Goal: Task Accomplishment & Management: Use online tool/utility

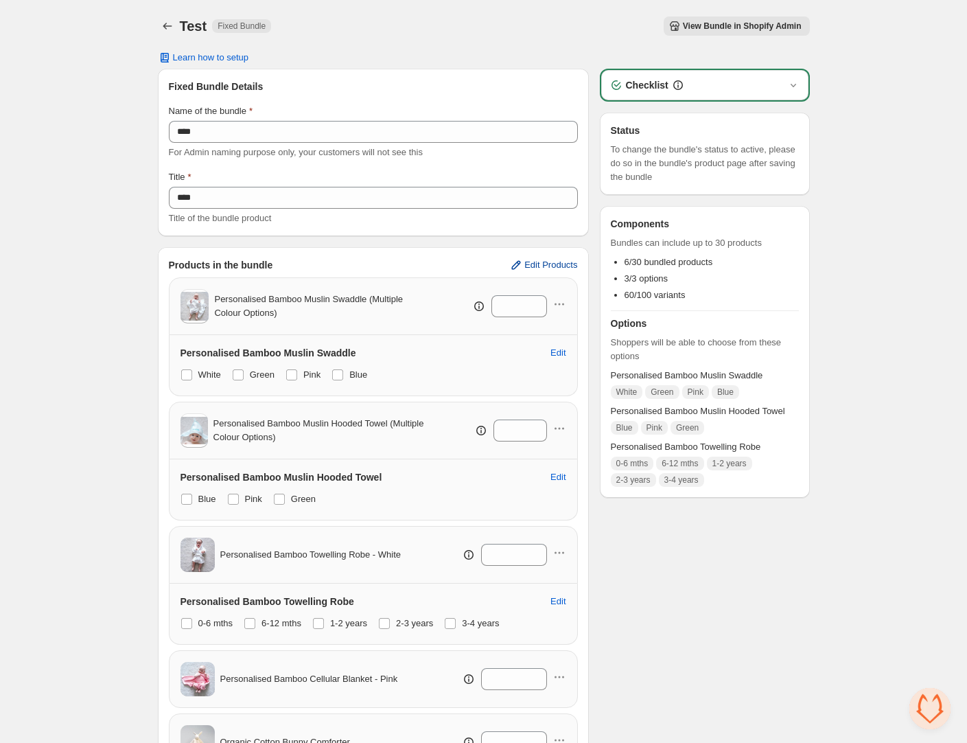
click at [547, 268] on span "Edit Products" at bounding box center [551, 265] width 53 height 11
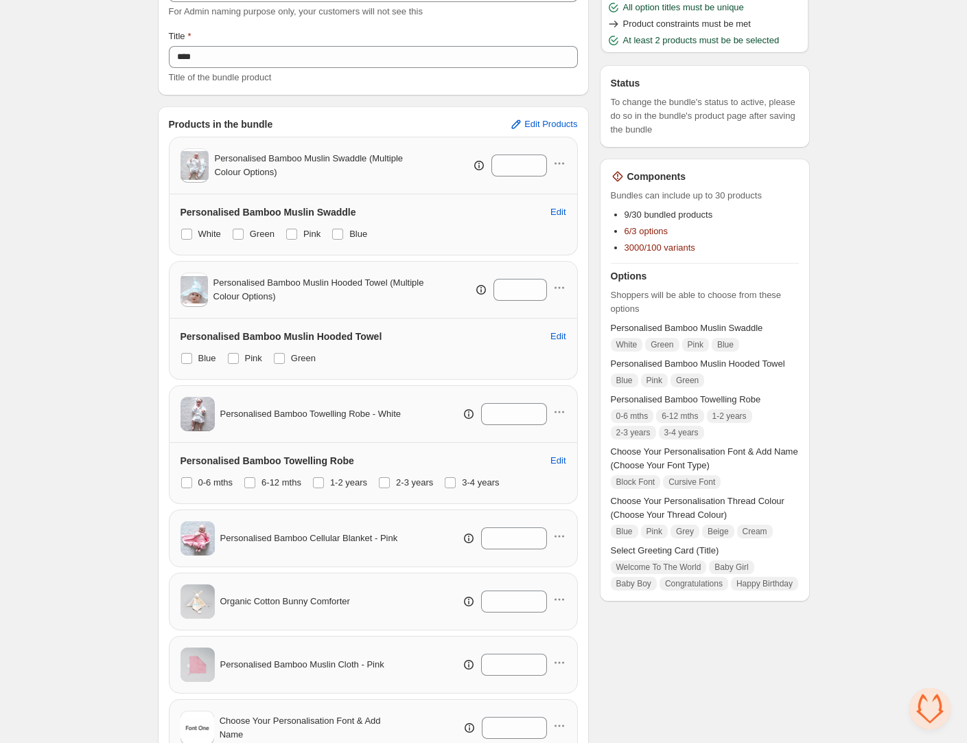
scroll to position [12, 0]
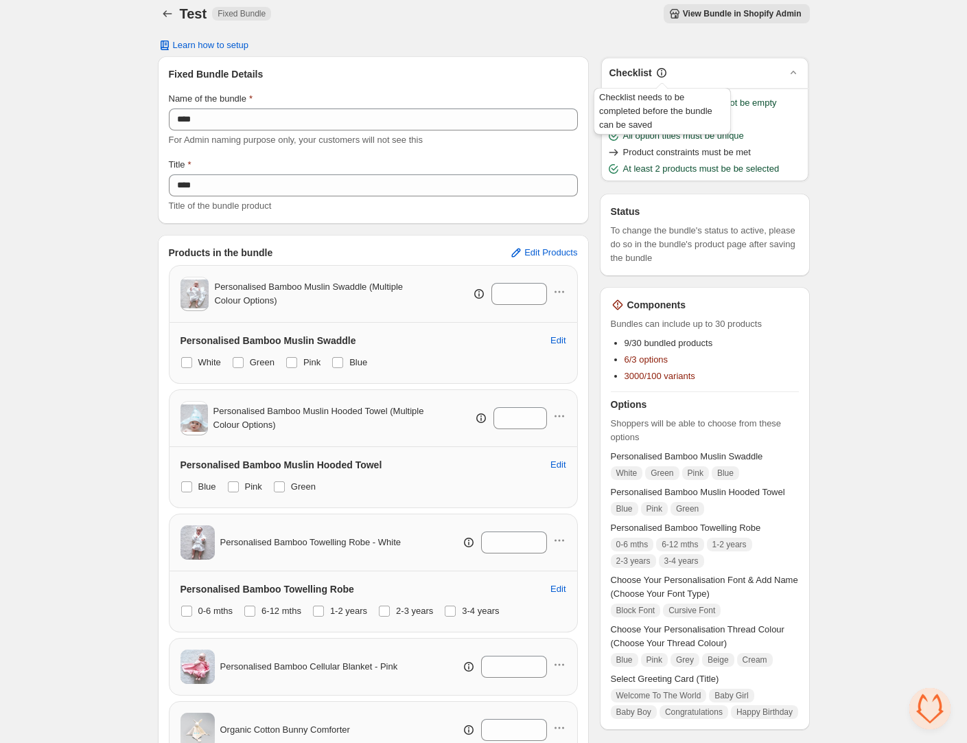
click at [664, 72] on icon at bounding box center [662, 73] width 14 height 14
click at [873, 301] on div "Home Bundles Analytics Plan and Billing Test. This page is ready Test Fixed Bun…" at bounding box center [483, 678] width 967 height 1381
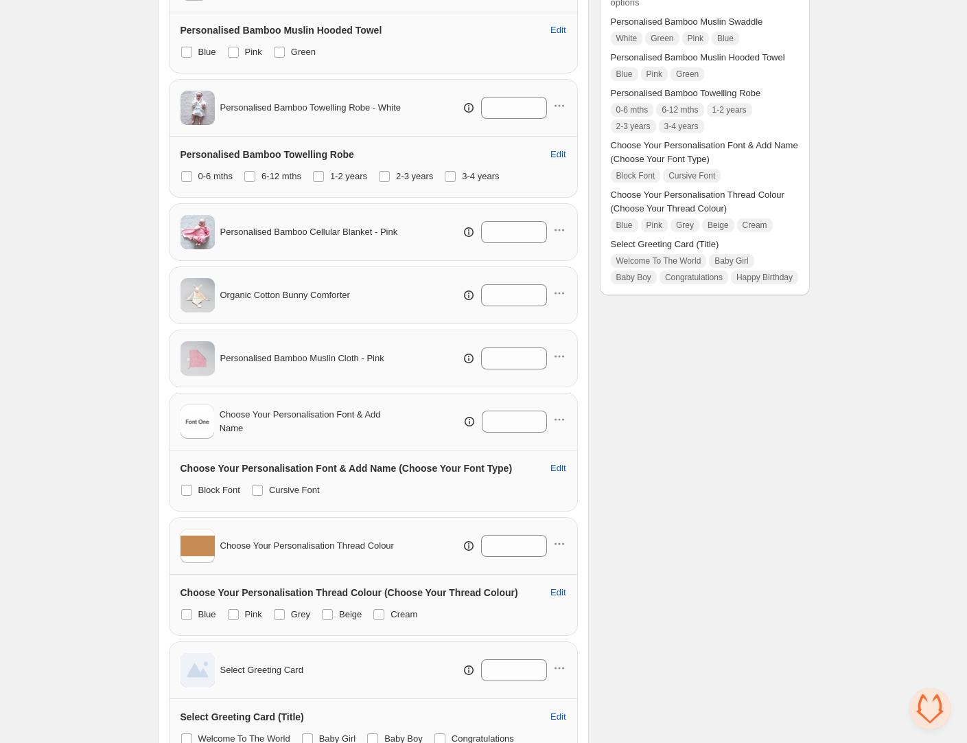
scroll to position [450, 0]
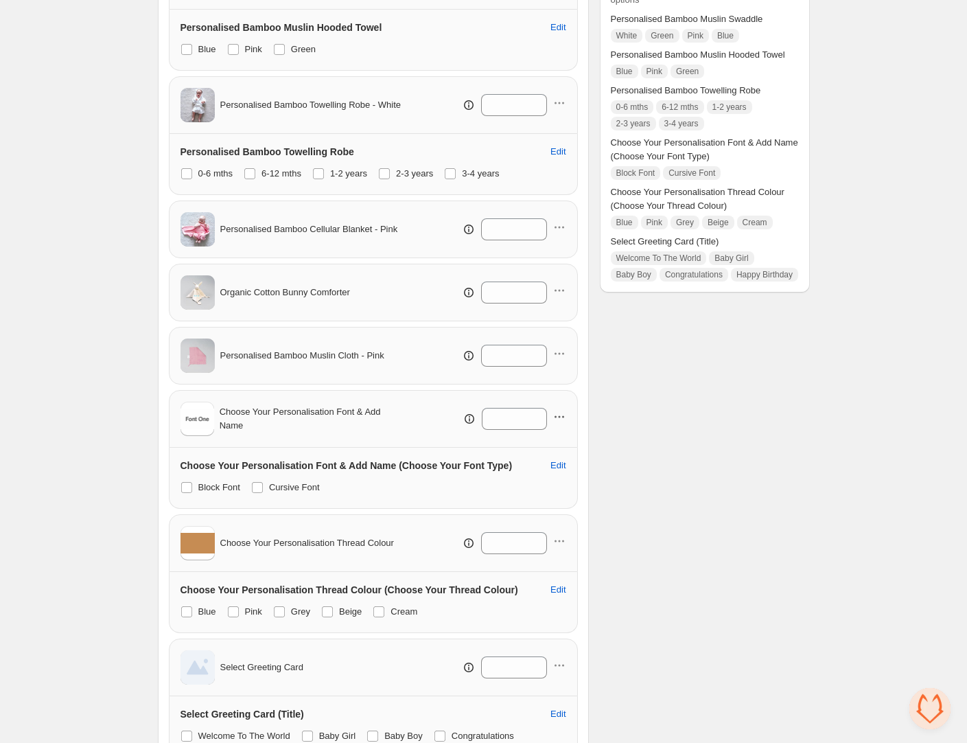
click at [559, 419] on icon "button" at bounding box center [560, 417] width 14 height 14
click at [740, 436] on div "Checklist Name of the bundle must not be empty Title must not be empty All opti…" at bounding box center [705, 260] width 210 height 1282
click at [729, 542] on div "Checklist Name of the bundle must not be empty Title must not be empty All opti…" at bounding box center [705, 260] width 210 height 1282
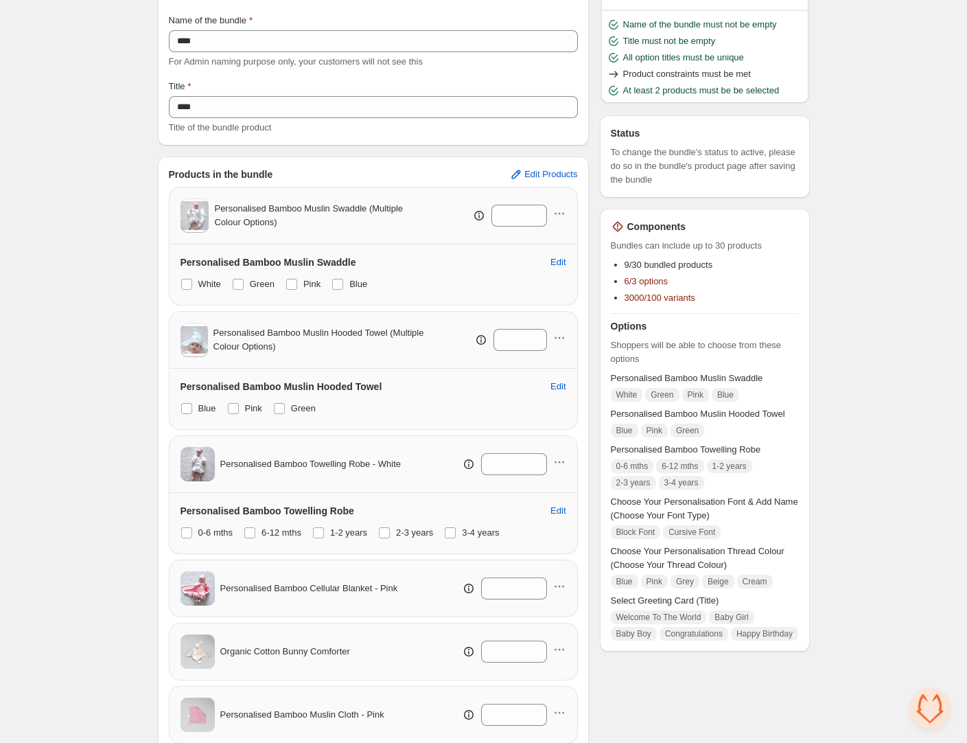
scroll to position [638, 0]
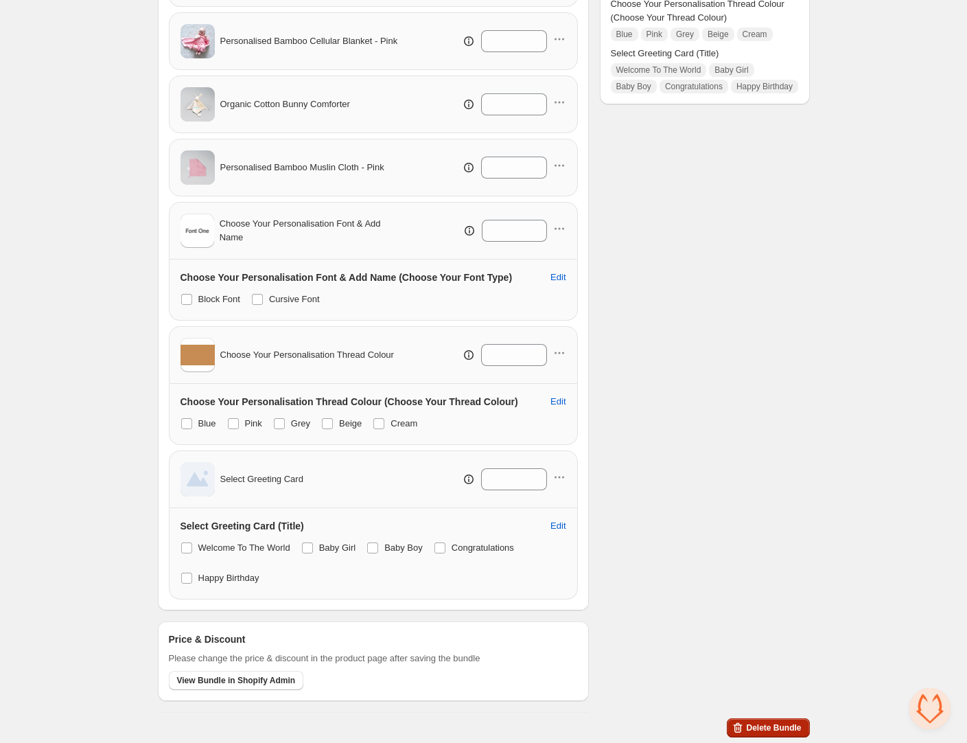
click at [762, 725] on span "Delete Bundle" at bounding box center [773, 727] width 55 height 11
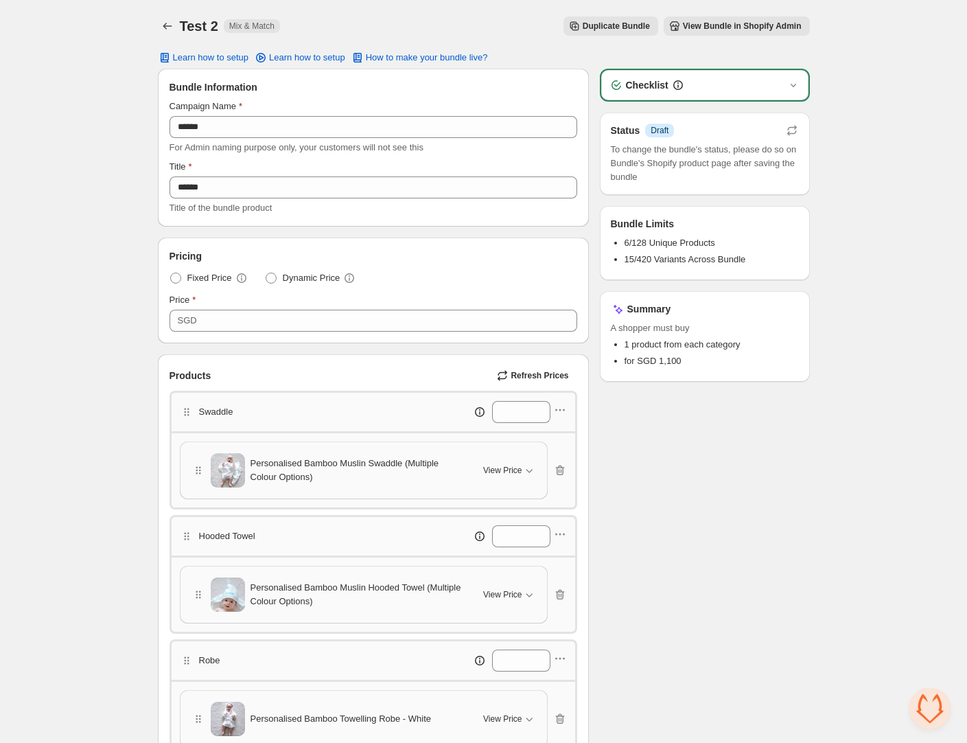
scroll to position [336, 0]
click at [796, 86] on icon "button" at bounding box center [794, 85] width 14 height 14
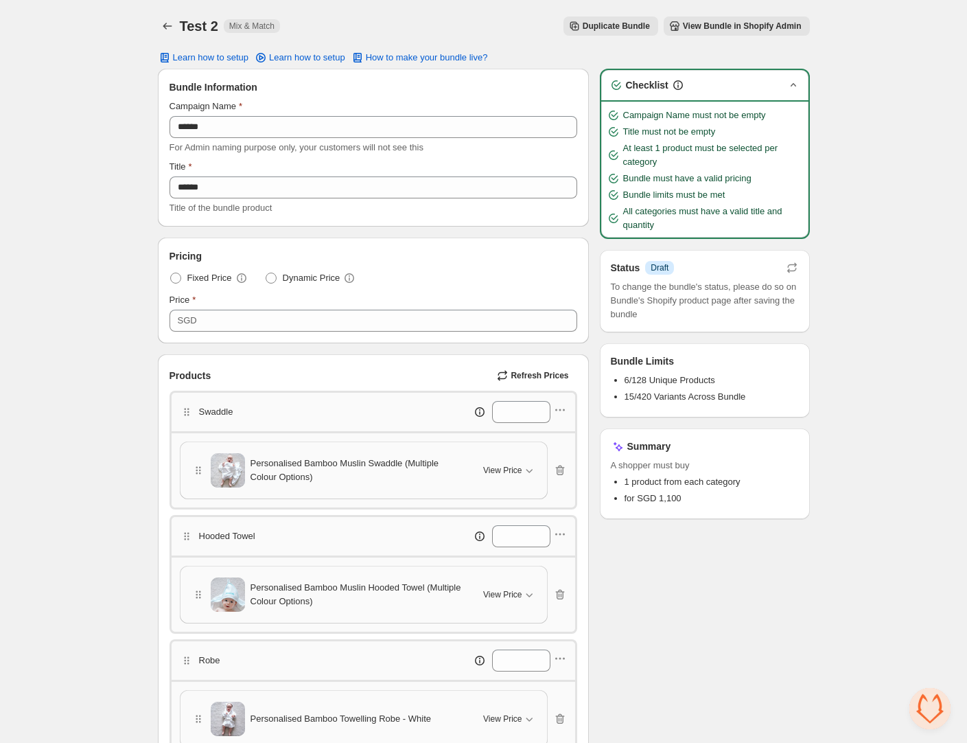
drag, startPoint x: 827, startPoint y: 590, endPoint x: 831, endPoint y: 596, distance: 7.4
click at [827, 590] on div "Home Bundles Analytics Plan and Billing Test 2. This page is ready Test 2 Mix &…" at bounding box center [483, 715] width 967 height 1430
click at [55, 405] on div "Home Bundles Analytics Plan and Billing Test 2. This page is ready Test 2 Mix &…" at bounding box center [483, 715] width 967 height 1430
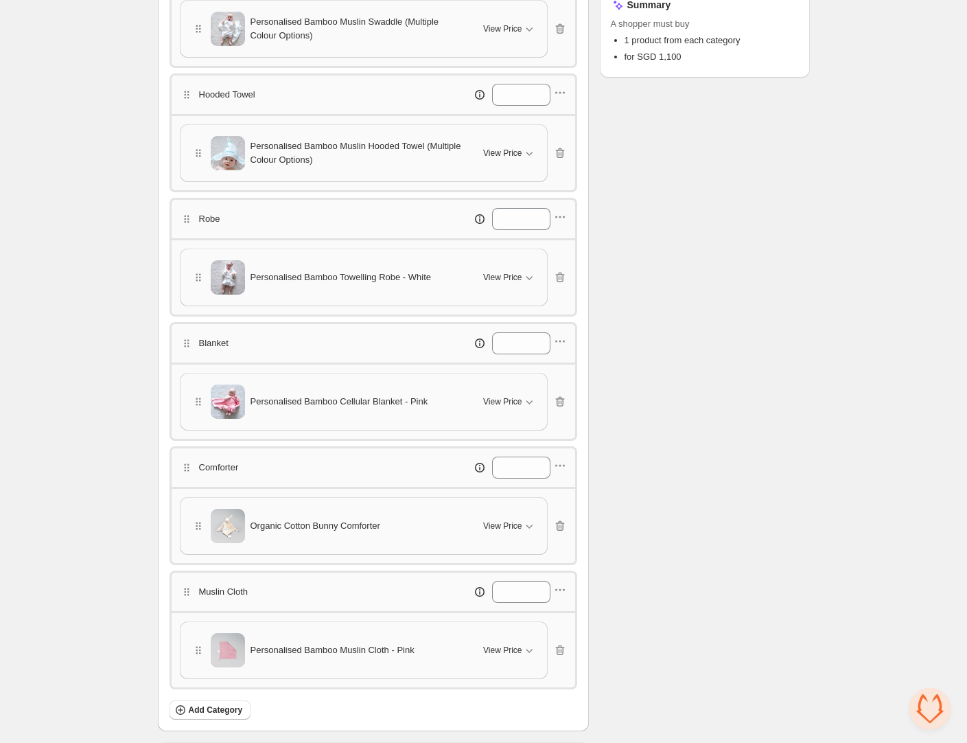
scroll to position [687, 0]
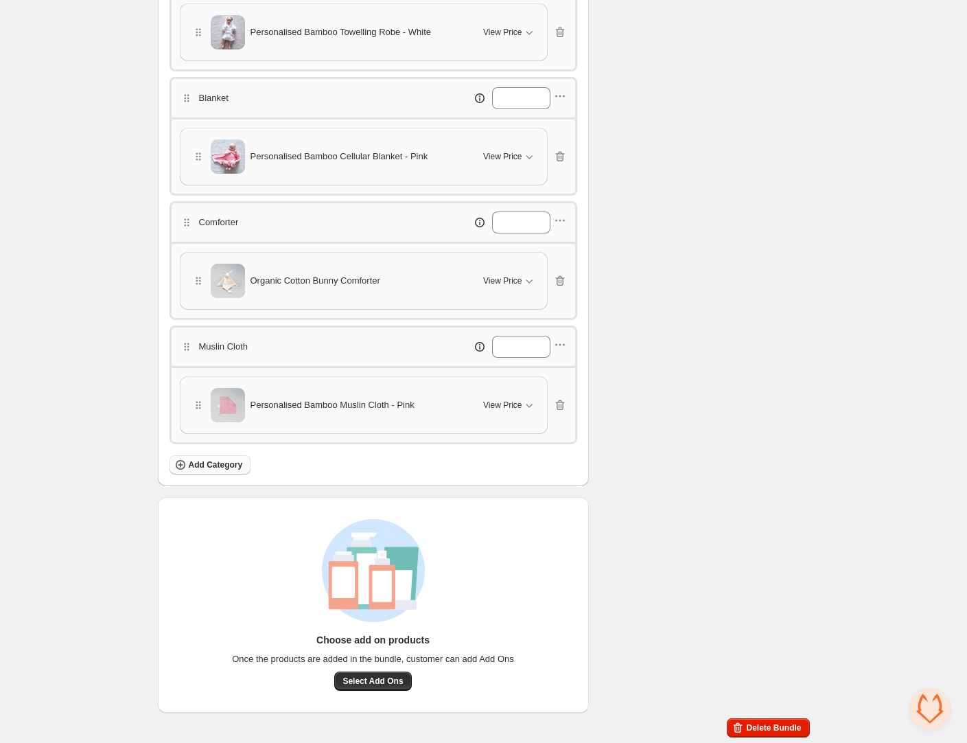
click at [220, 463] on span "Add Category" at bounding box center [216, 464] width 54 height 11
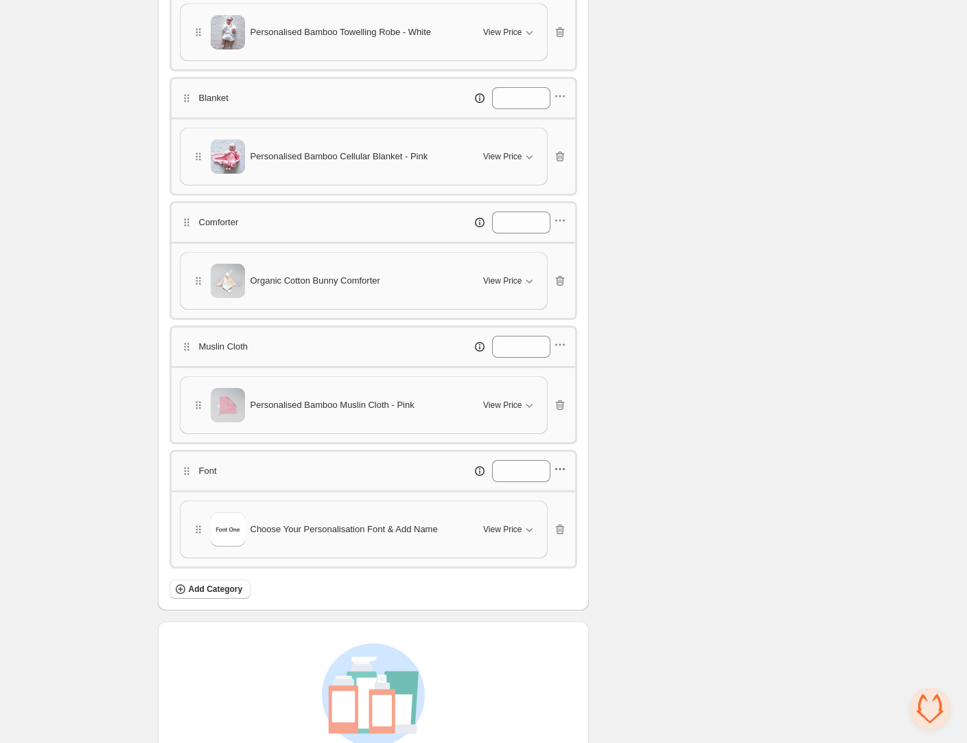
click at [562, 466] on icon "button" at bounding box center [560, 469] width 14 height 14
click at [551, 519] on span "Edit products" at bounding box center [566, 519] width 74 height 14
click at [231, 590] on span "Add Category" at bounding box center [216, 589] width 54 height 11
click at [562, 469] on icon "button" at bounding box center [560, 469] width 14 height 14
click at [551, 493] on span "Edit category title" at bounding box center [566, 495] width 74 height 14
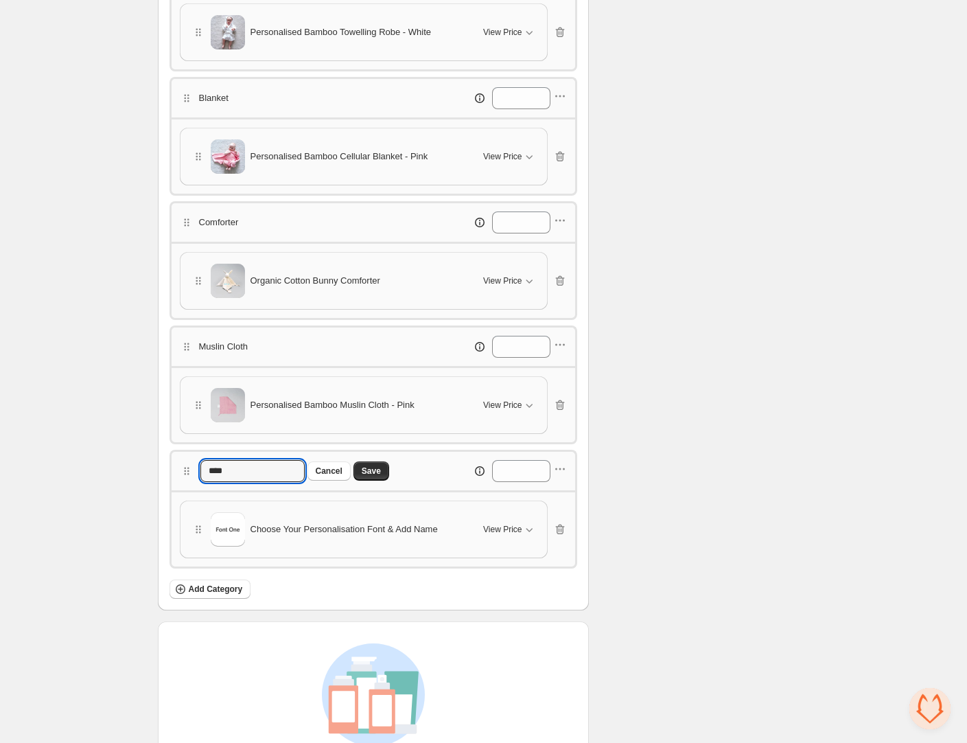
drag, startPoint x: 241, startPoint y: 472, endPoint x: 163, endPoint y: 472, distance: 78.3
click at [163, 472] on div "Products Refresh Prices Swaddle * Personalised Bamboo Muslin Swaddle (Multiple …" at bounding box center [374, 138] width 430 height 941
type input "**********"
click at [377, 472] on span "Save" at bounding box center [371, 471] width 19 height 11
click at [558, 470] on icon "button" at bounding box center [560, 469] width 14 height 14
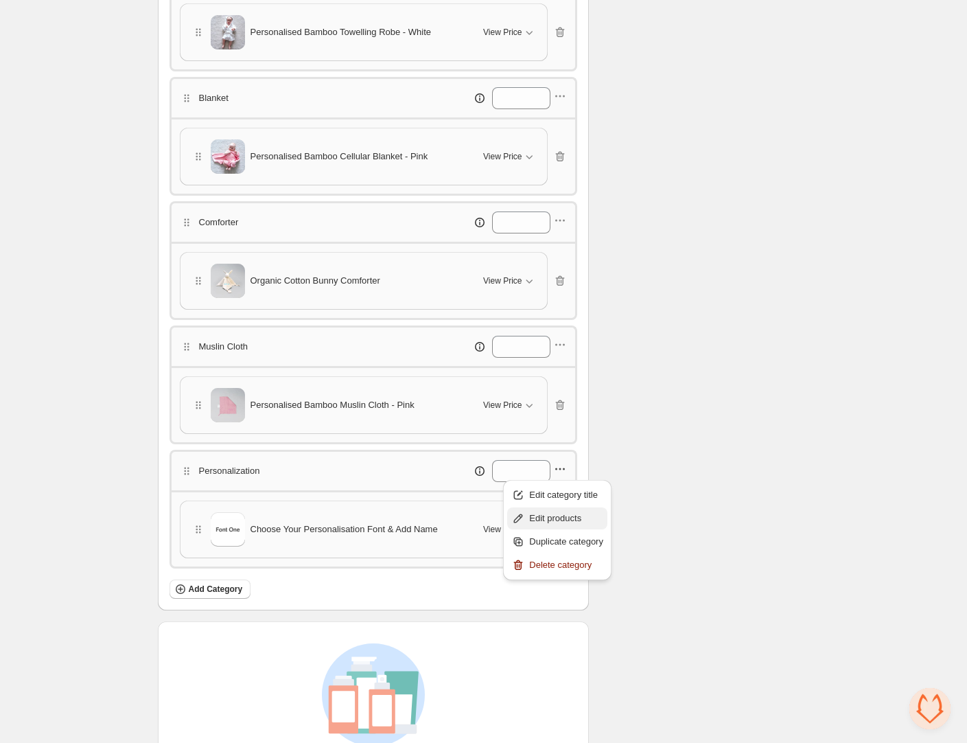
click at [574, 516] on span "Edit products" at bounding box center [566, 519] width 74 height 14
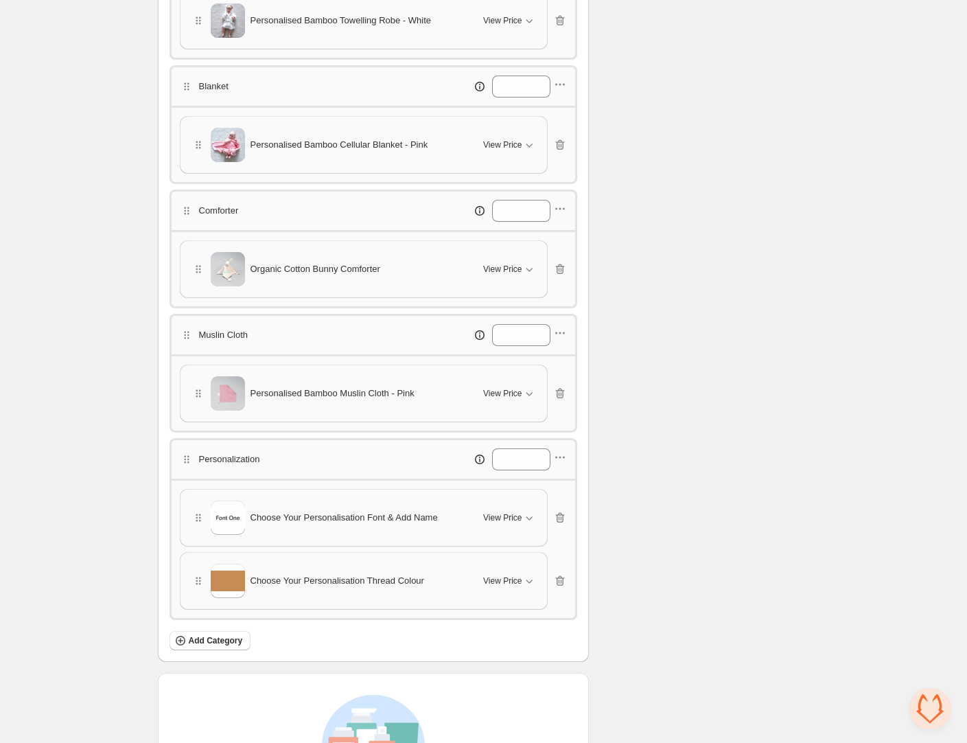
scroll to position [865, 0]
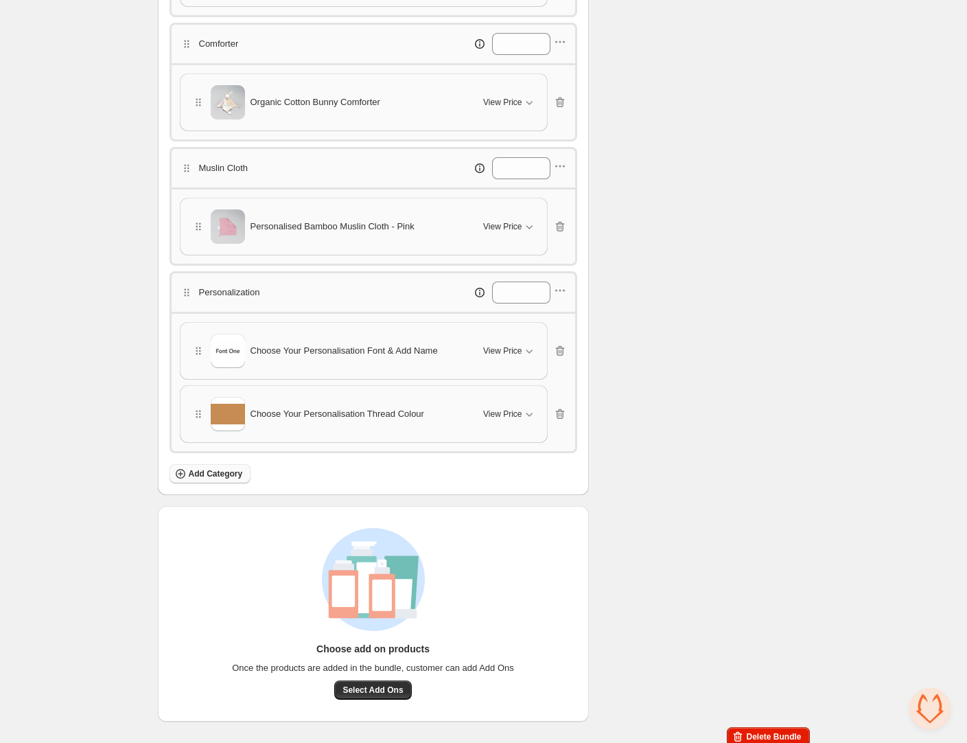
click at [233, 474] on span "Add Category" at bounding box center [216, 473] width 54 height 11
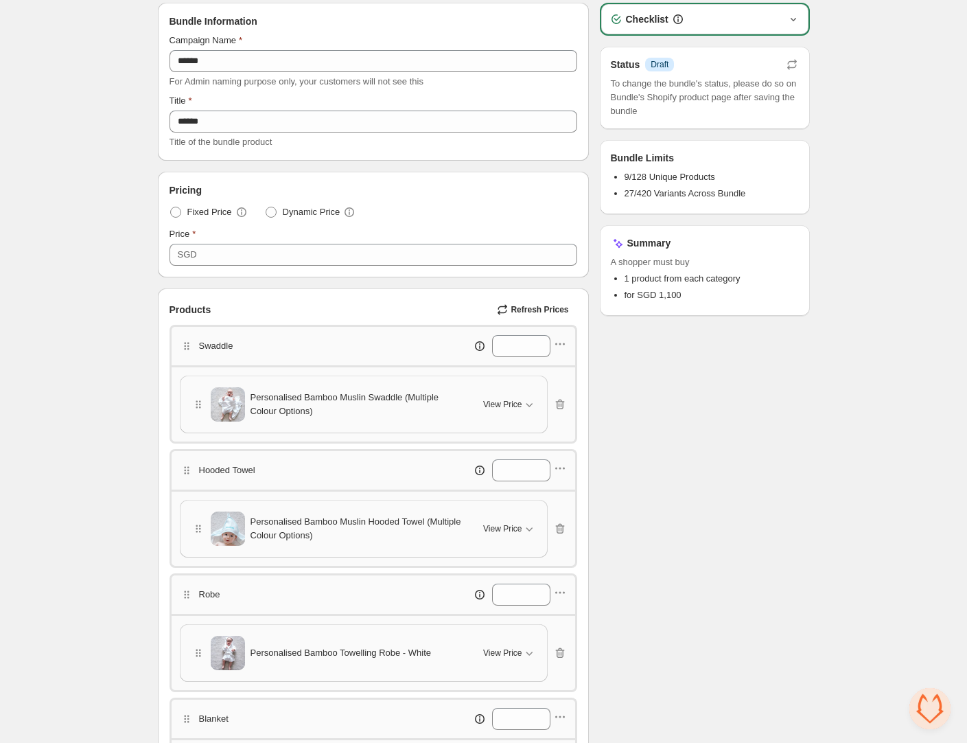
scroll to position [0, 0]
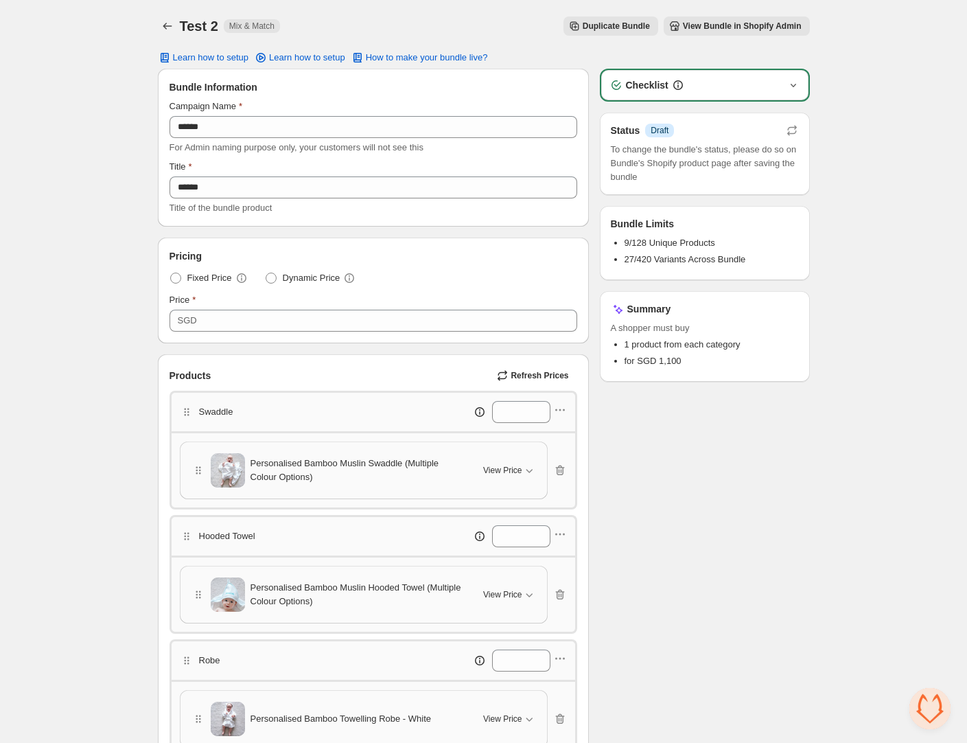
click at [794, 83] on icon "button" at bounding box center [794, 85] width 14 height 14
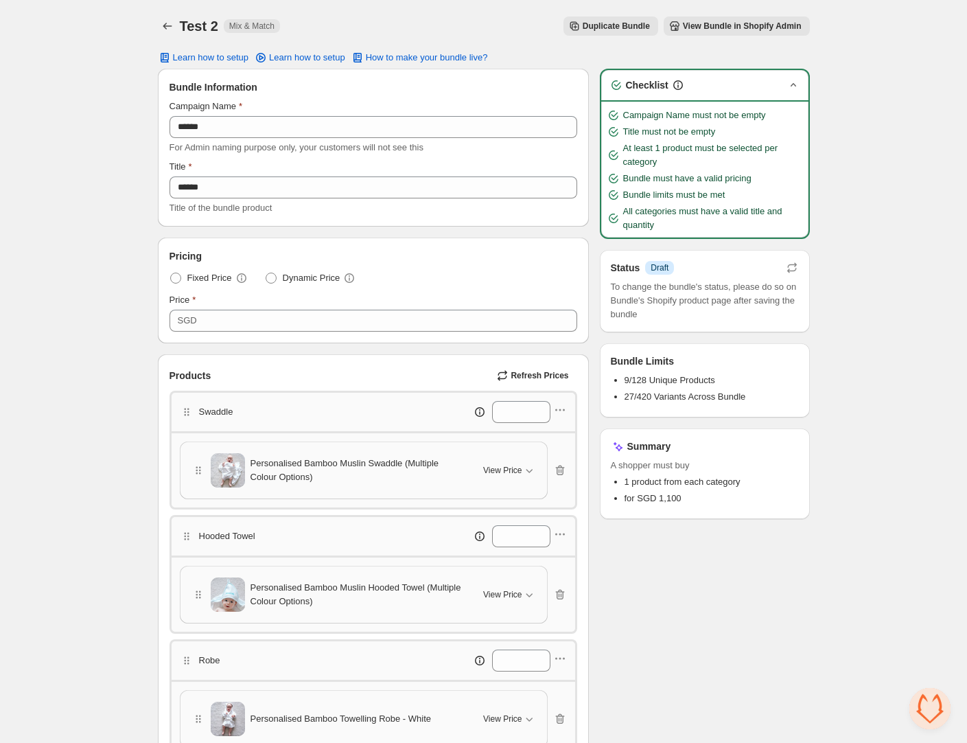
click at [708, 23] on span "View Bundle in Shopify Admin" at bounding box center [742, 26] width 119 height 11
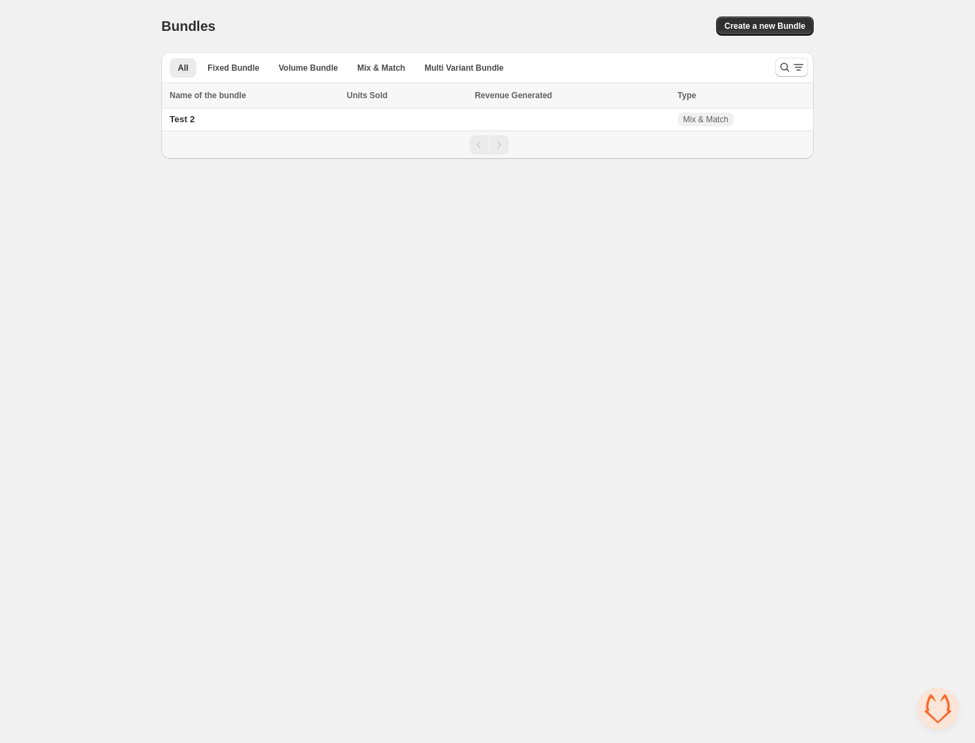
scroll to position [336, 0]
